Goal: Obtain resource: Download file/media

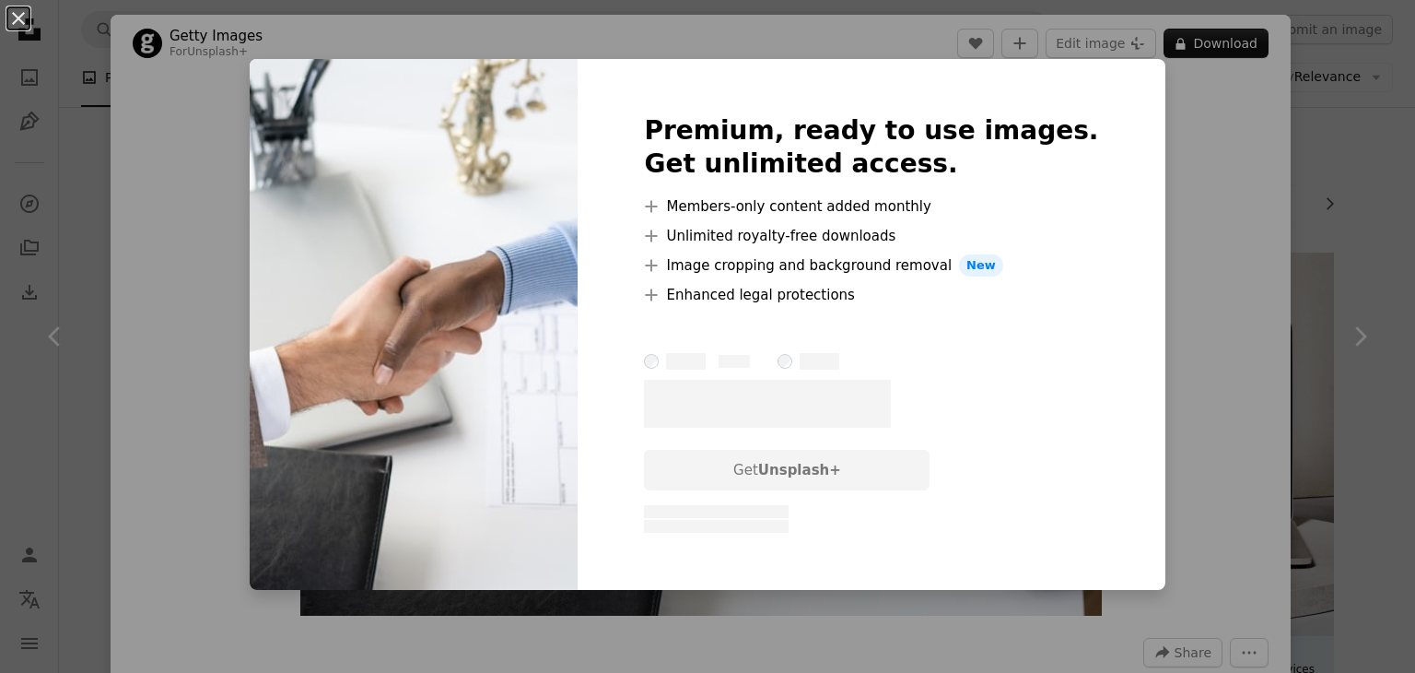
scroll to position [2027, 0]
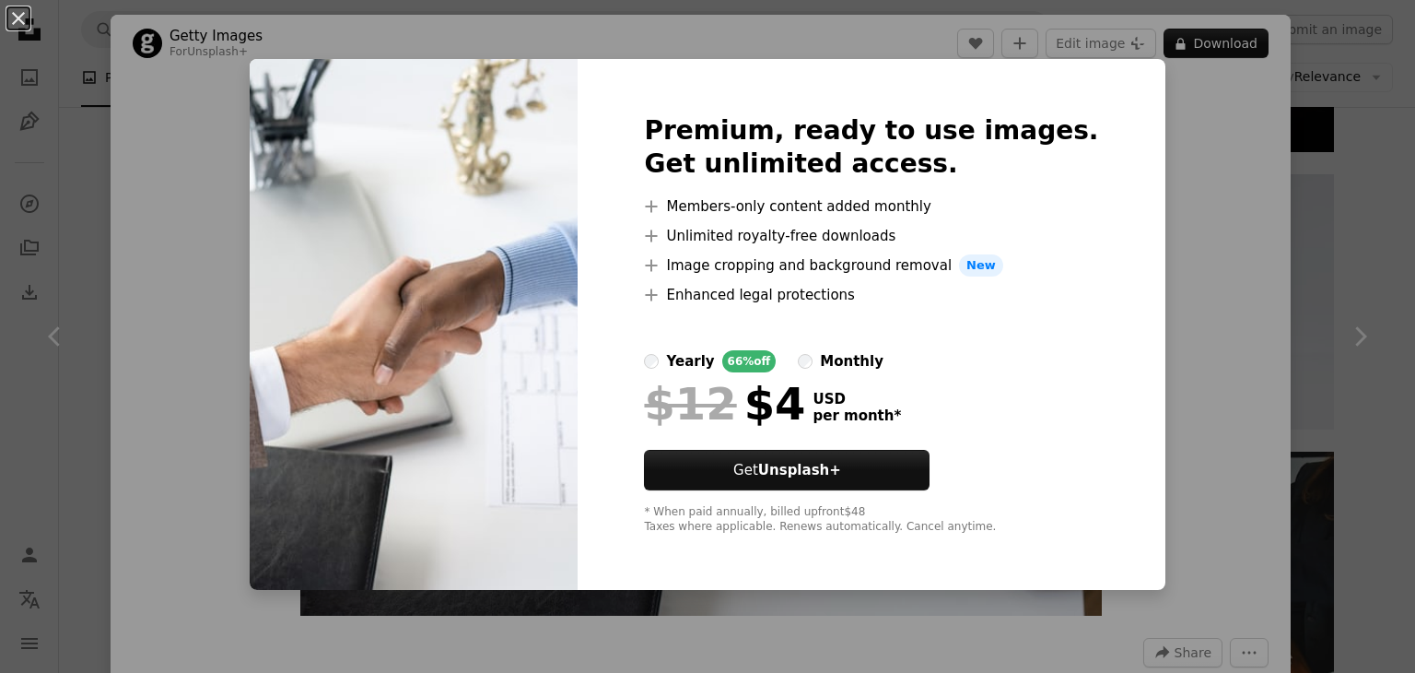
click at [1182, 229] on div "An X shape Premium, ready to use images. Get unlimited access. A plus sign Memb…" at bounding box center [707, 336] width 1415 height 673
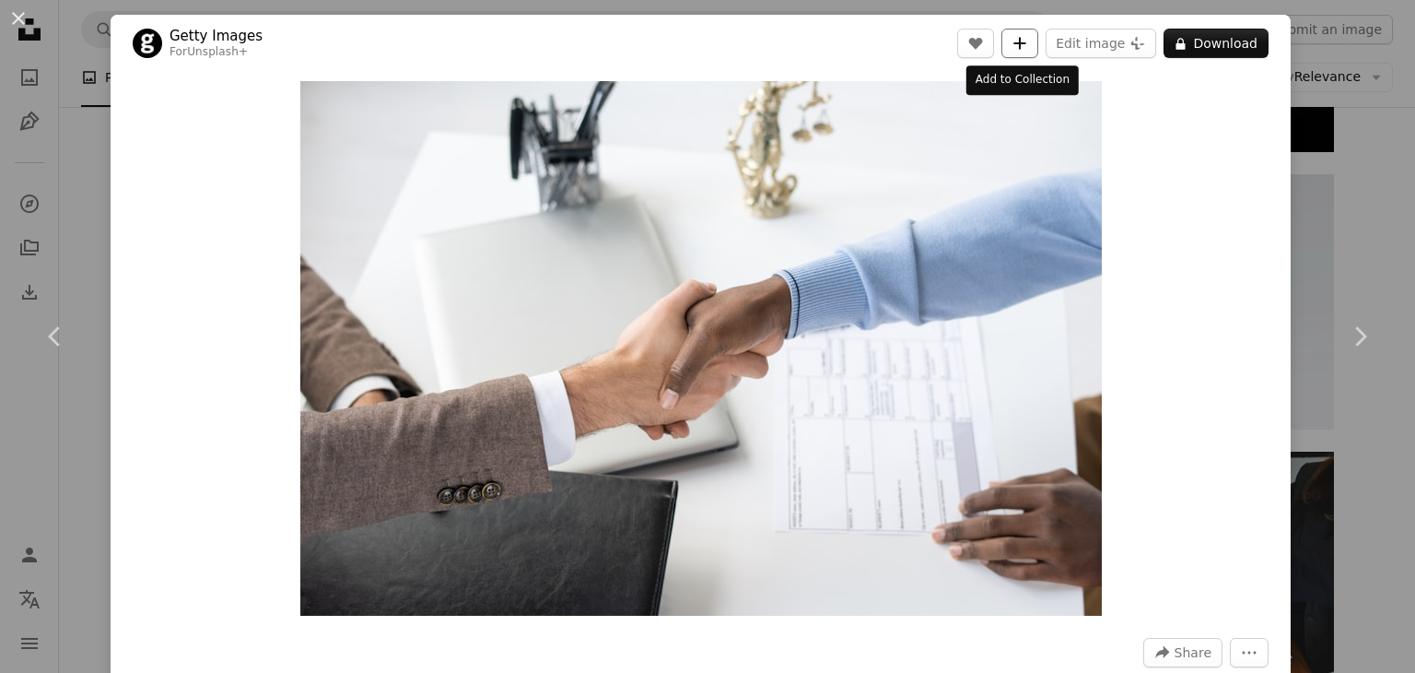
click at [1013, 49] on icon "A plus sign" at bounding box center [1020, 43] width 15 height 15
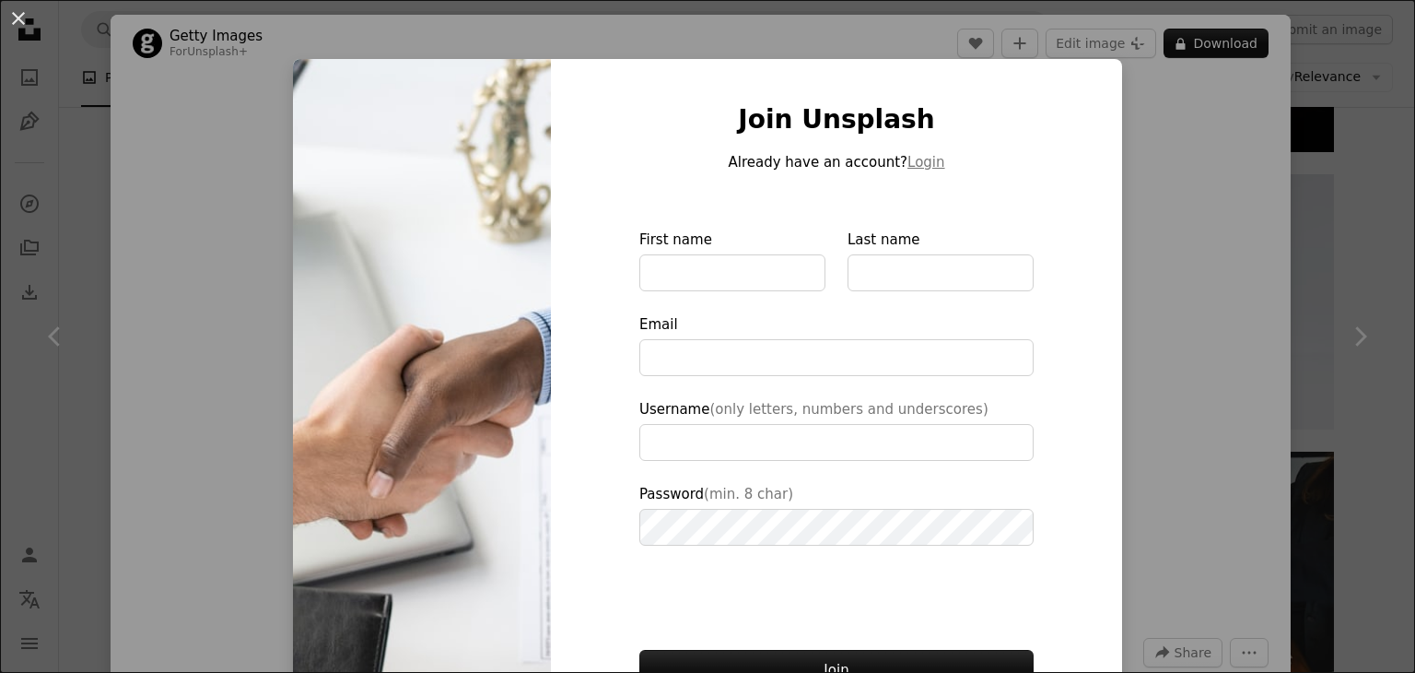
click at [1263, 197] on div "An X shape Join Unsplash Already have an account? Login First name Last name Em…" at bounding box center [707, 336] width 1415 height 673
